Goal: Task Accomplishment & Management: Manage account settings

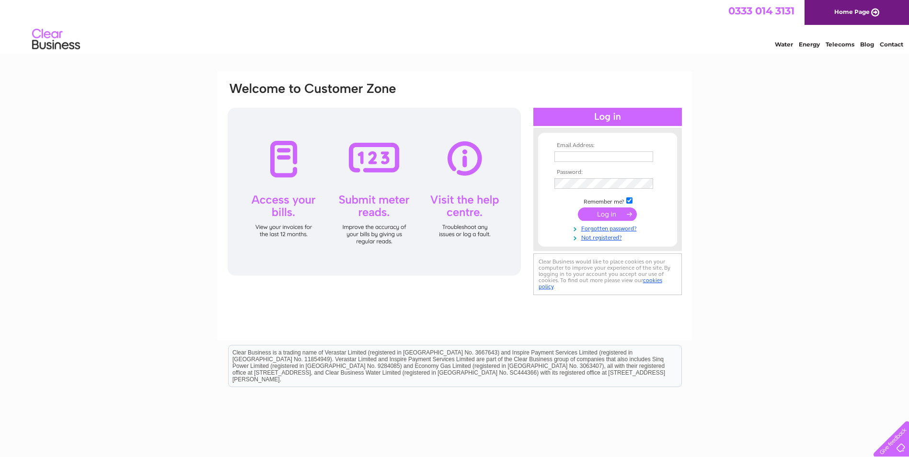
click at [593, 150] on td at bounding box center [607, 156] width 111 height 15
click at [593, 153] on input "text" at bounding box center [604, 156] width 99 height 11
type input "Finance@moneyready.org"
click at [612, 217] on input "submit" at bounding box center [607, 215] width 59 height 13
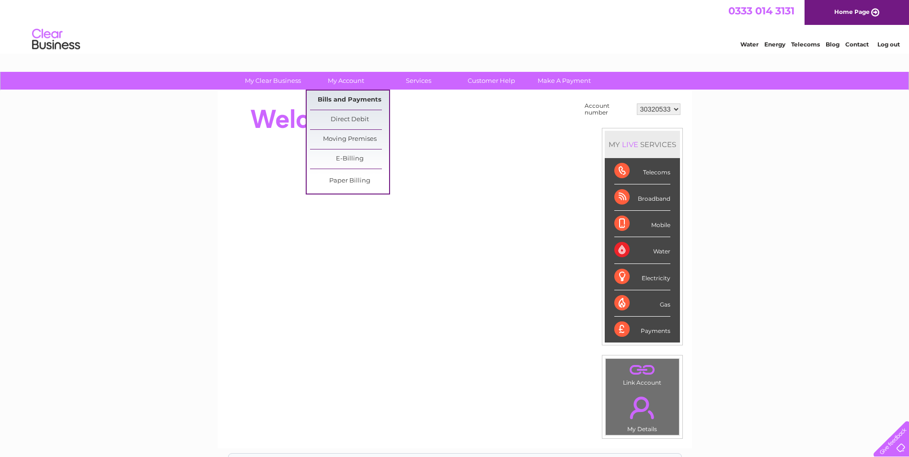
click at [354, 101] on link "Bills and Payments" at bounding box center [349, 100] width 79 height 19
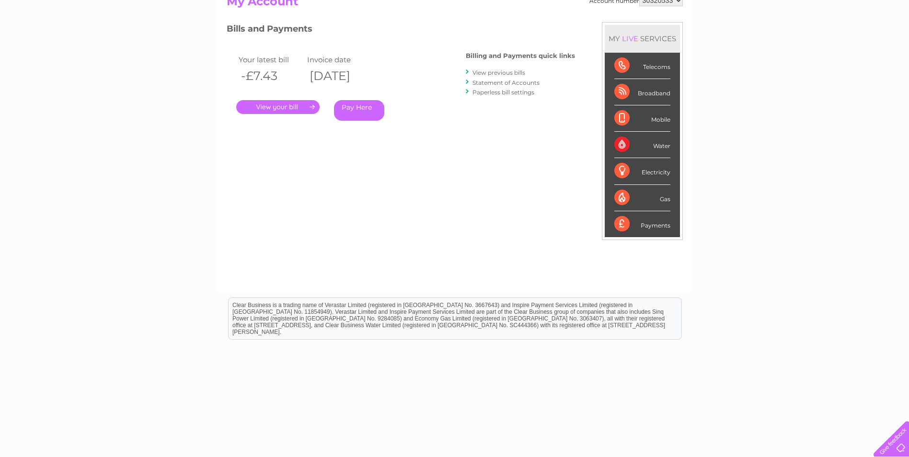
scroll to position [122, 0]
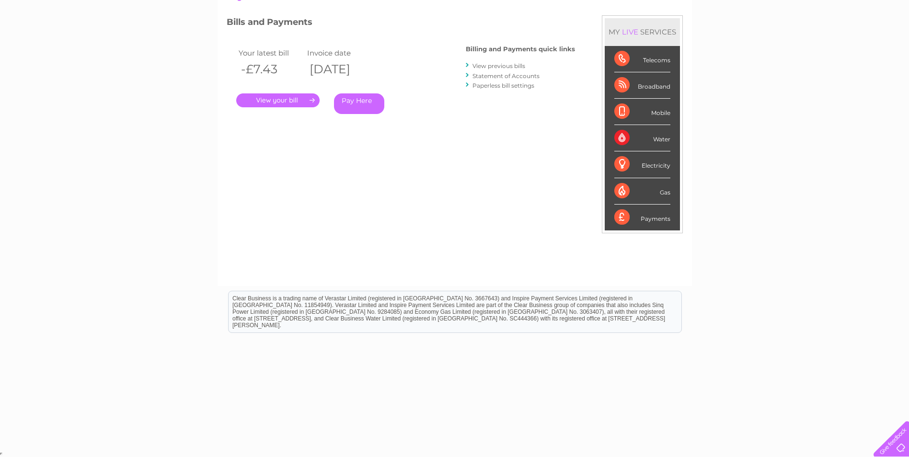
click at [509, 66] on link "View previous bills" at bounding box center [499, 65] width 53 height 7
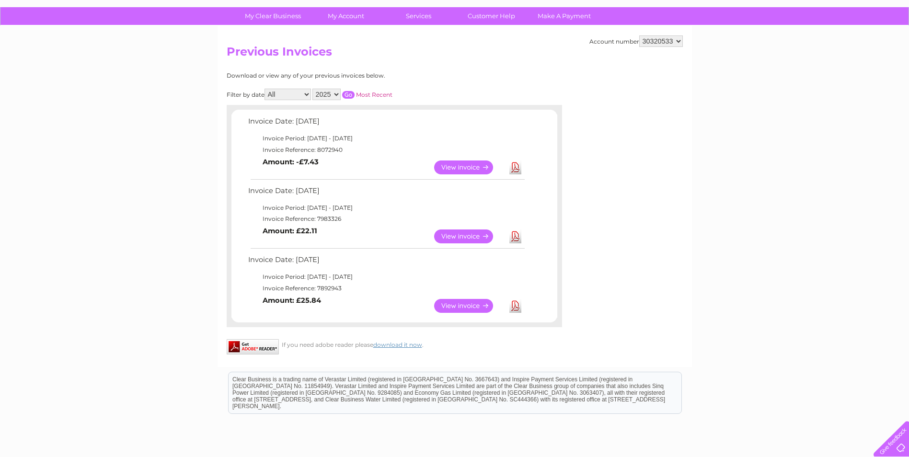
scroll to position [48, 0]
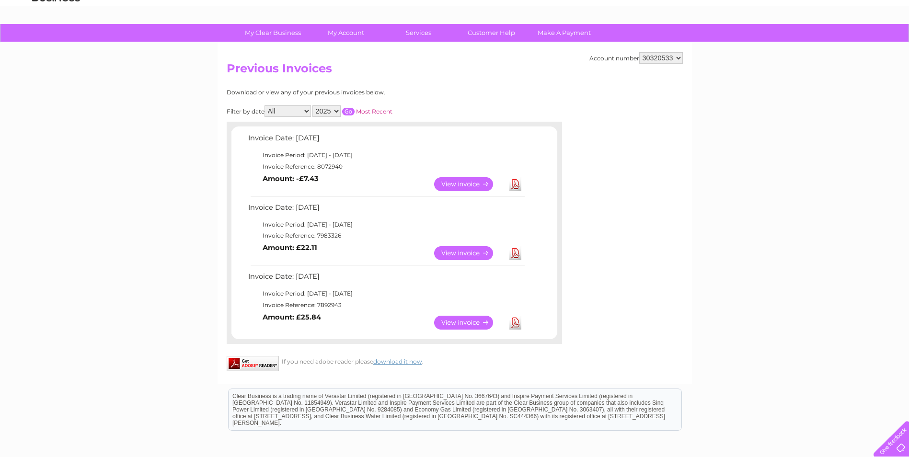
click at [468, 325] on link "View" at bounding box center [469, 323] width 70 height 14
click at [460, 249] on link "View" at bounding box center [469, 253] width 70 height 14
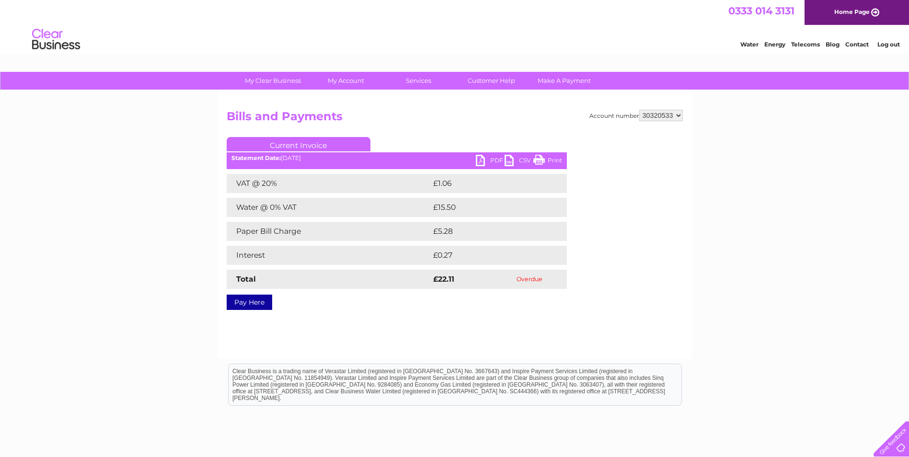
click at [489, 159] on link "PDF" at bounding box center [490, 162] width 29 height 14
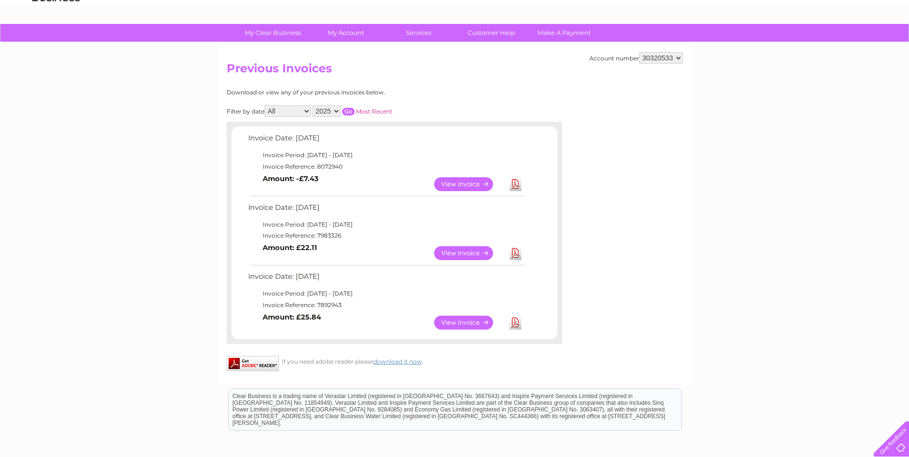
click at [463, 178] on link "View" at bounding box center [469, 184] width 70 height 14
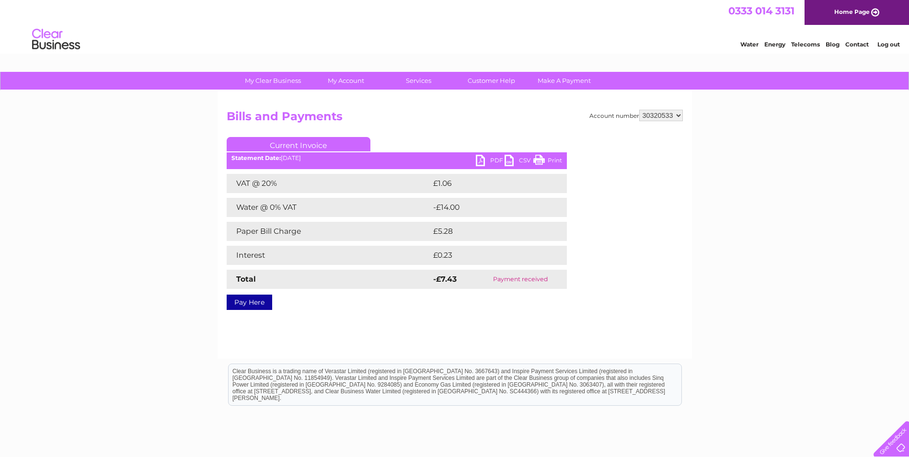
click at [547, 163] on link "Print" at bounding box center [547, 162] width 29 height 14
click at [479, 158] on link "PDF" at bounding box center [490, 162] width 29 height 14
